Goal: Feedback & Contribution: Contribute content

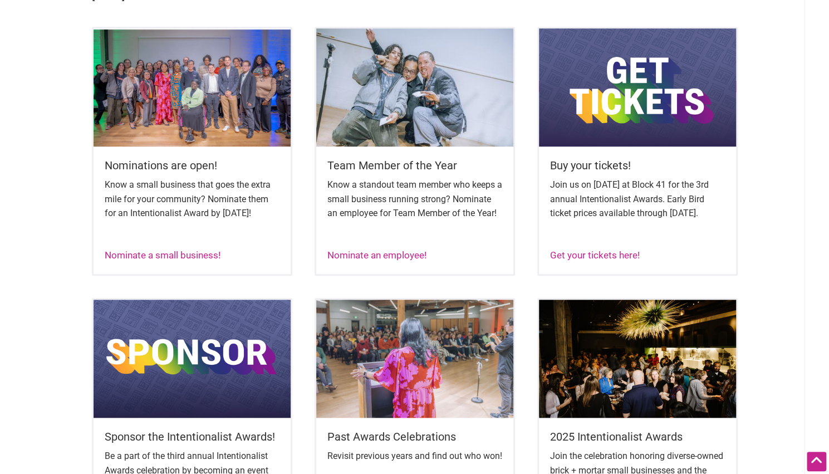
scroll to position [445, 0]
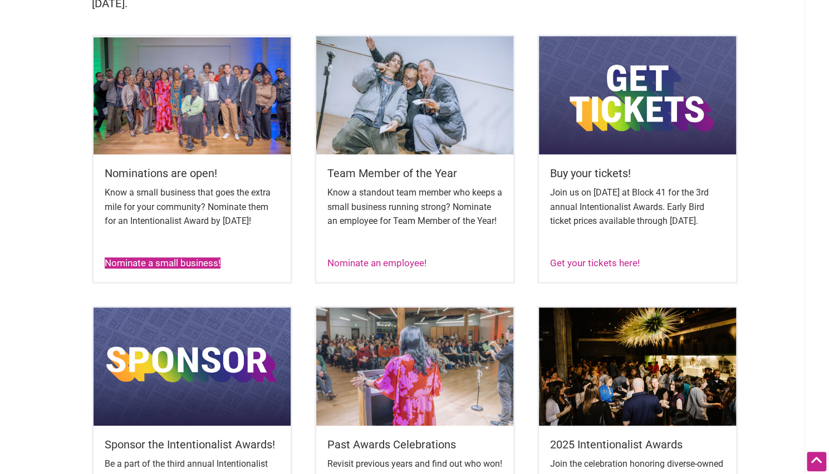
click at [156, 268] on link "Nominate a small business!" at bounding box center [163, 262] width 116 height 11
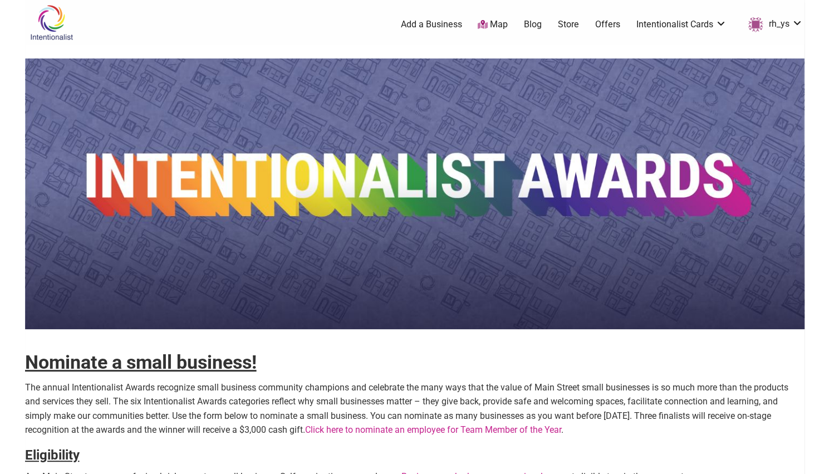
click at [51, 16] on img at bounding box center [51, 22] width 53 height 36
